Goal: Task Accomplishment & Management: Manage account settings

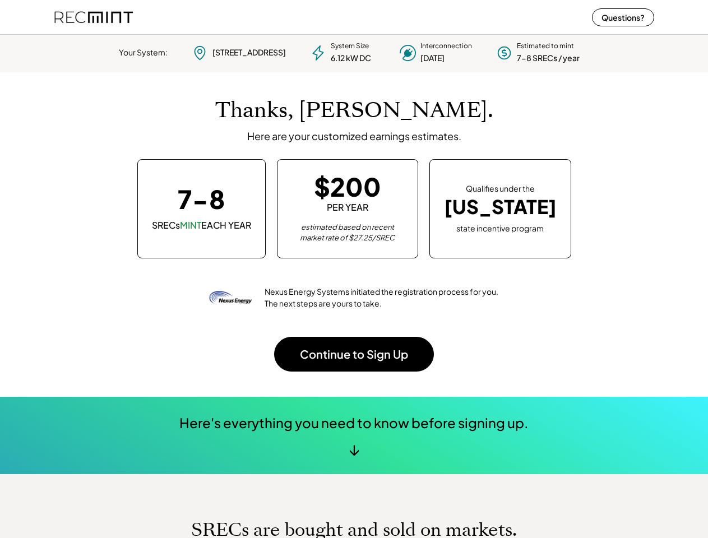
scroll to position [158, 313]
